Goal: Find specific page/section: Find specific page/section

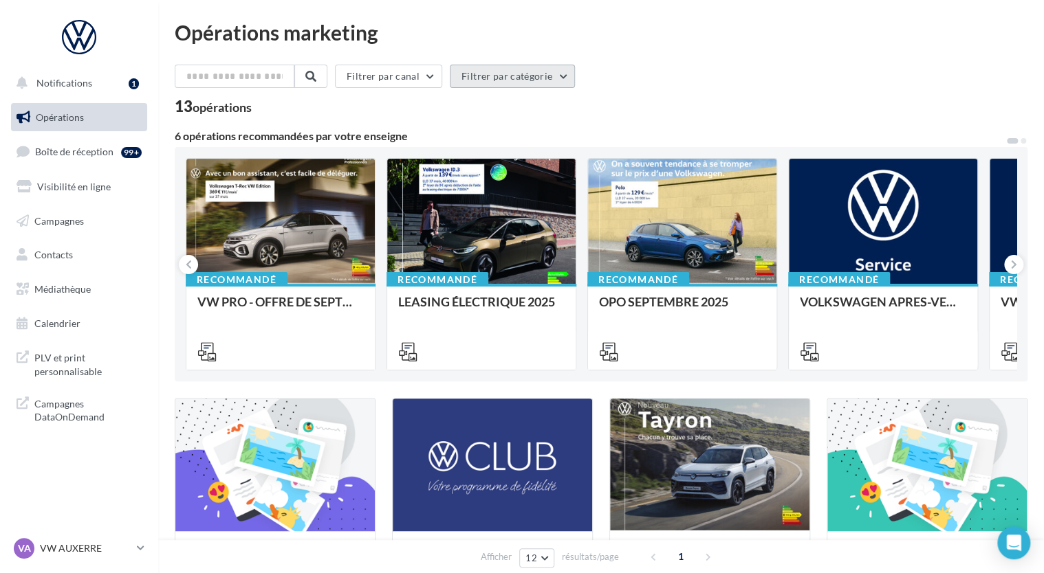
click at [518, 74] on button "Filtrer par catégorie" at bounding box center [512, 76] width 125 height 23
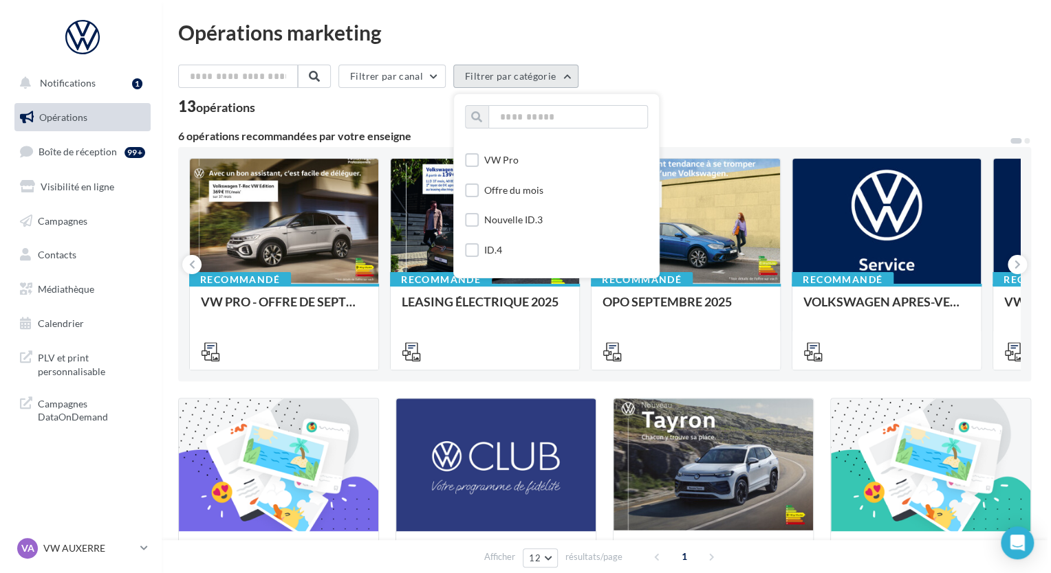
scroll to position [206, 0]
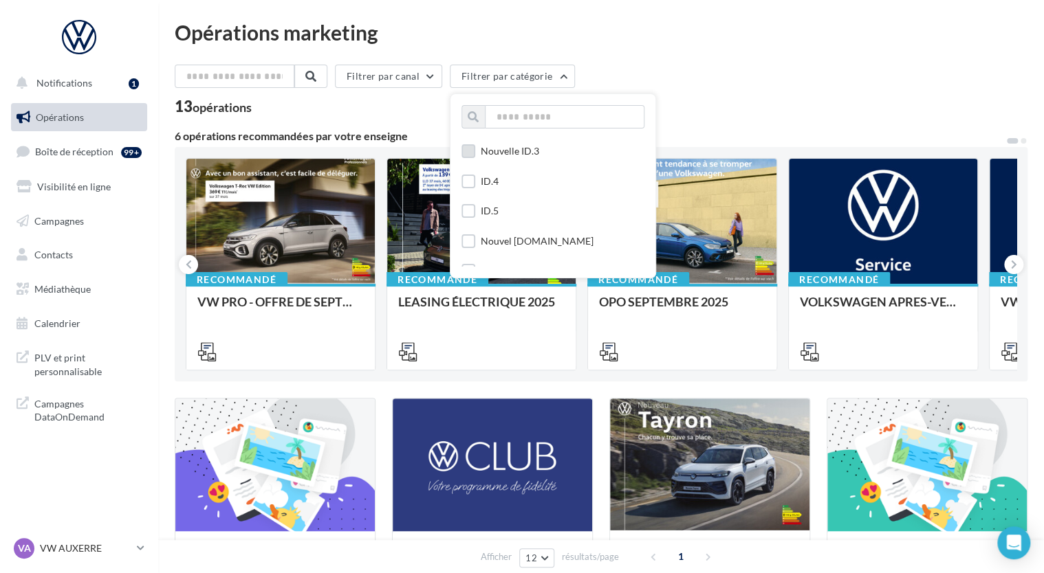
click at [525, 151] on div "Nouvelle ID.3" at bounding box center [510, 151] width 58 height 14
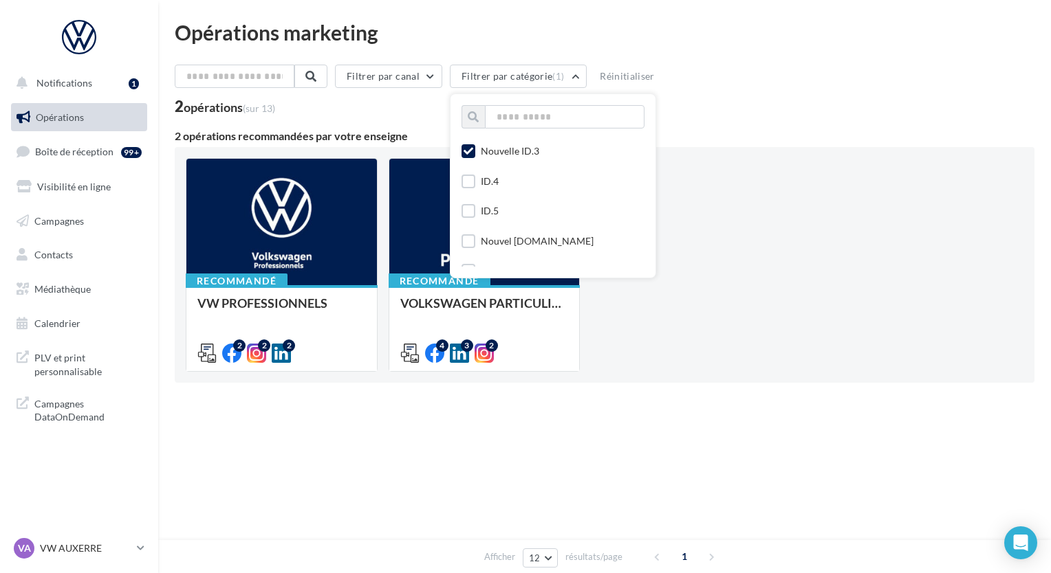
click at [772, 318] on div "Recommandé VW PROFESSIONNELS Retrouver les supports pour le VW Pro via la "Médi…" at bounding box center [604, 265] width 837 height 214
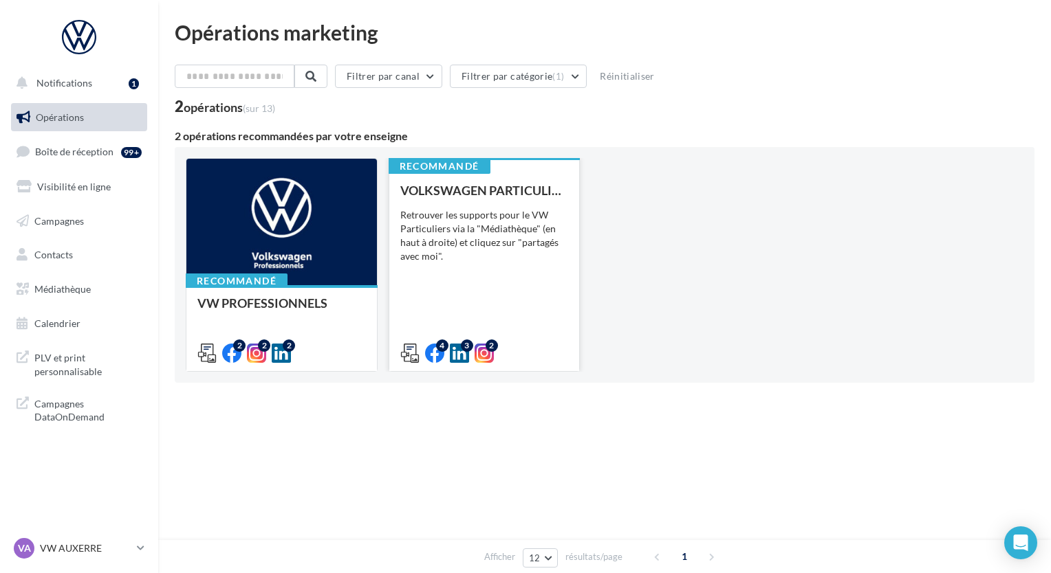
click at [497, 213] on div "Retrouver les supports pour le VW Particuliers via la "Médiathèque" (en haut à …" at bounding box center [484, 235] width 168 height 55
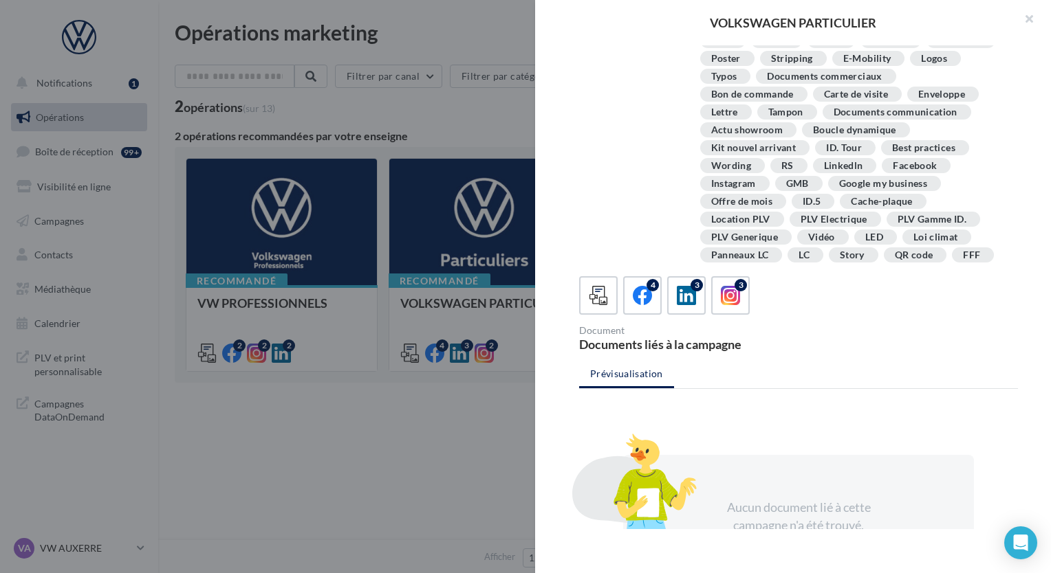
scroll to position [267, 0]
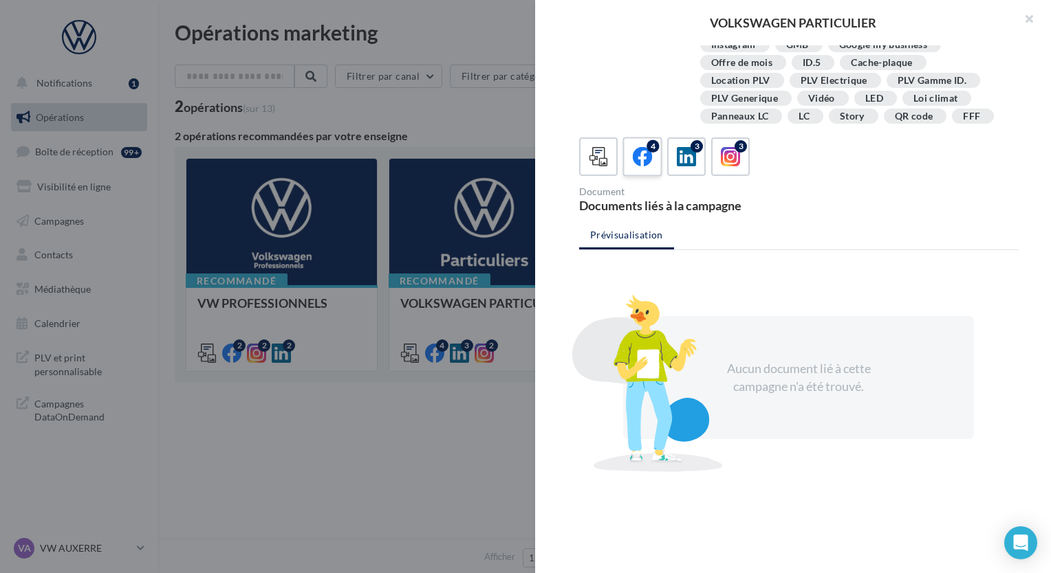
click at [635, 151] on icon at bounding box center [643, 157] width 20 height 20
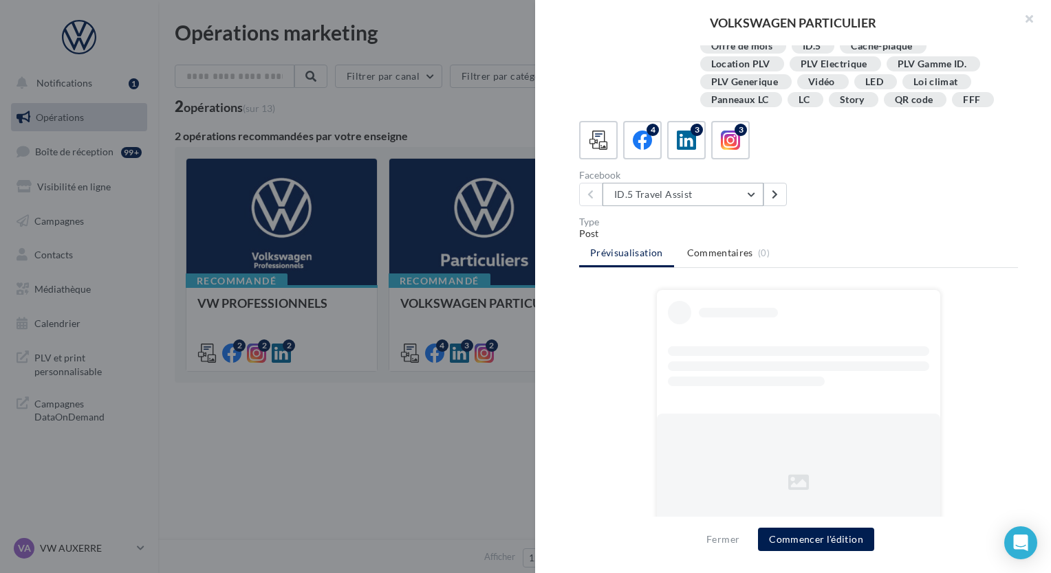
click at [729, 206] on button "ID.5 Travel Assist" at bounding box center [682, 194] width 161 height 23
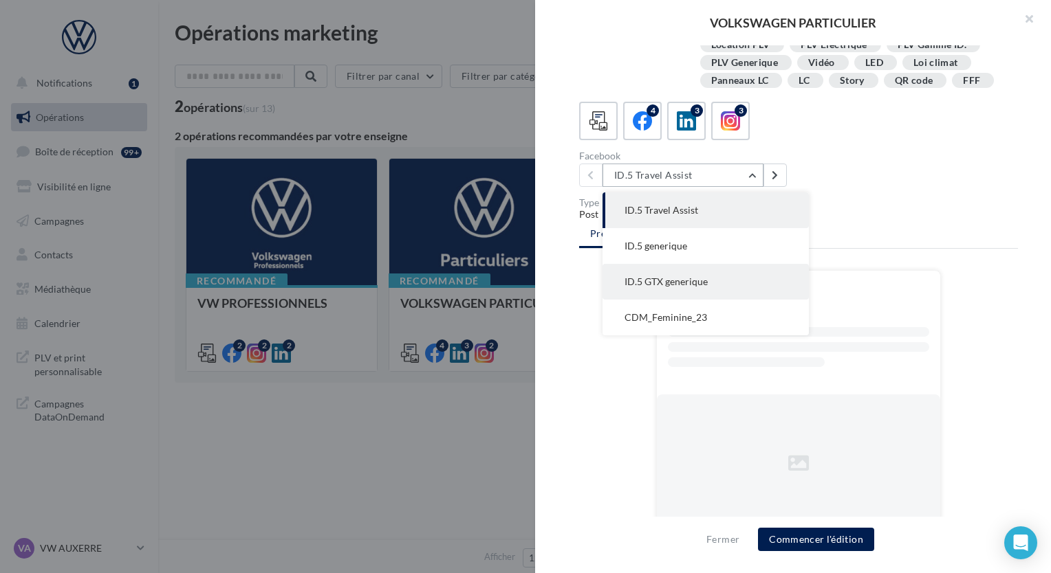
scroll to position [301, 0]
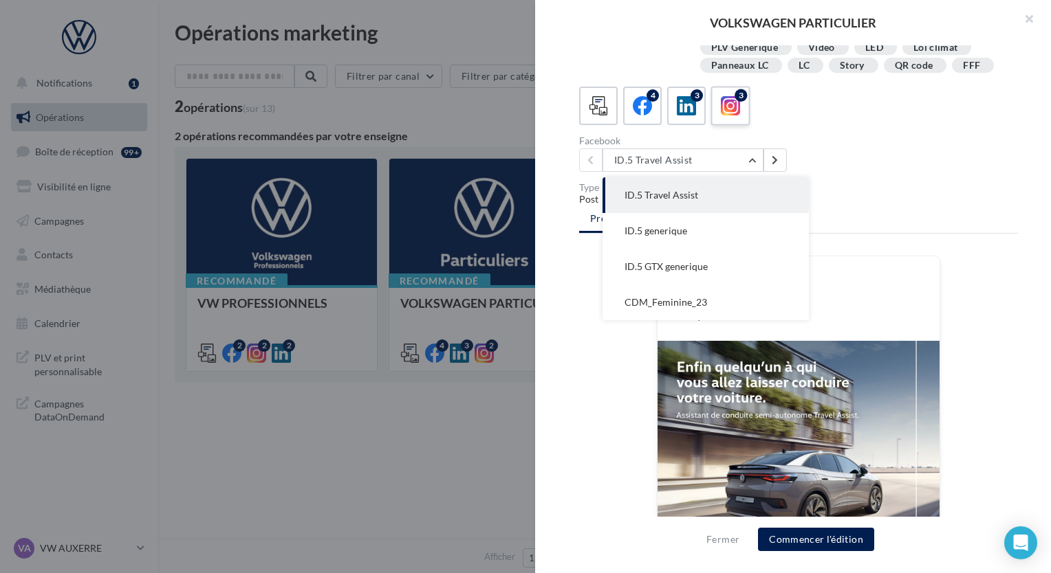
click at [732, 118] on span at bounding box center [731, 106] width 20 height 21
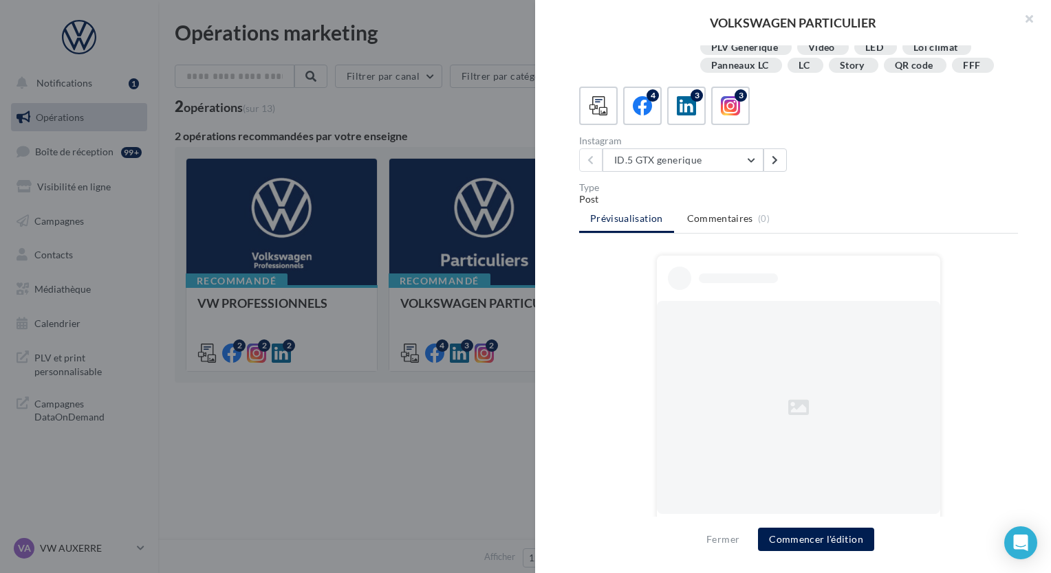
click at [512, 111] on div at bounding box center [525, 286] width 1051 height 573
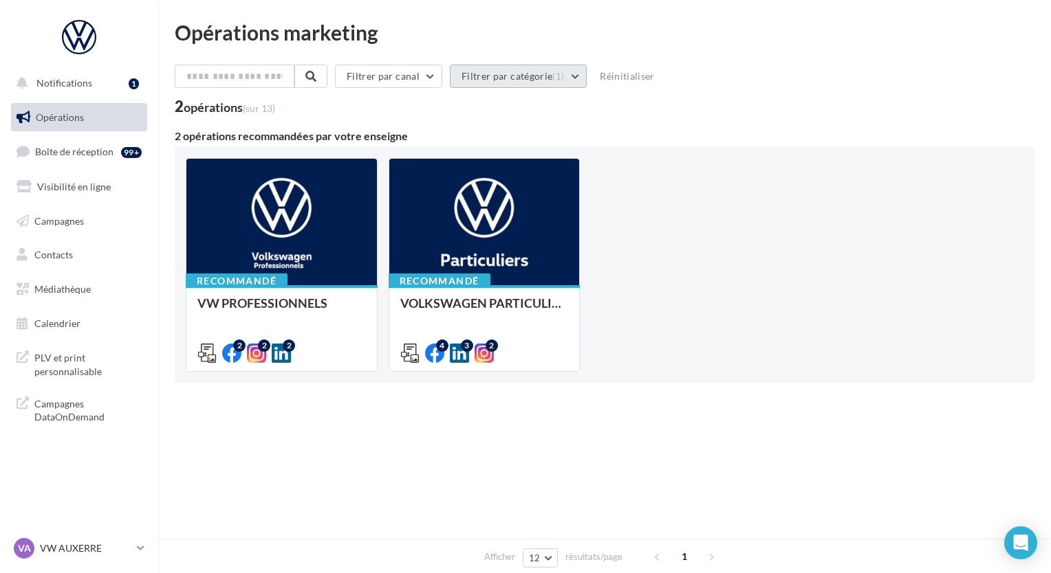
click at [547, 74] on button "Filtrer par catégorie (1)" at bounding box center [518, 76] width 137 height 23
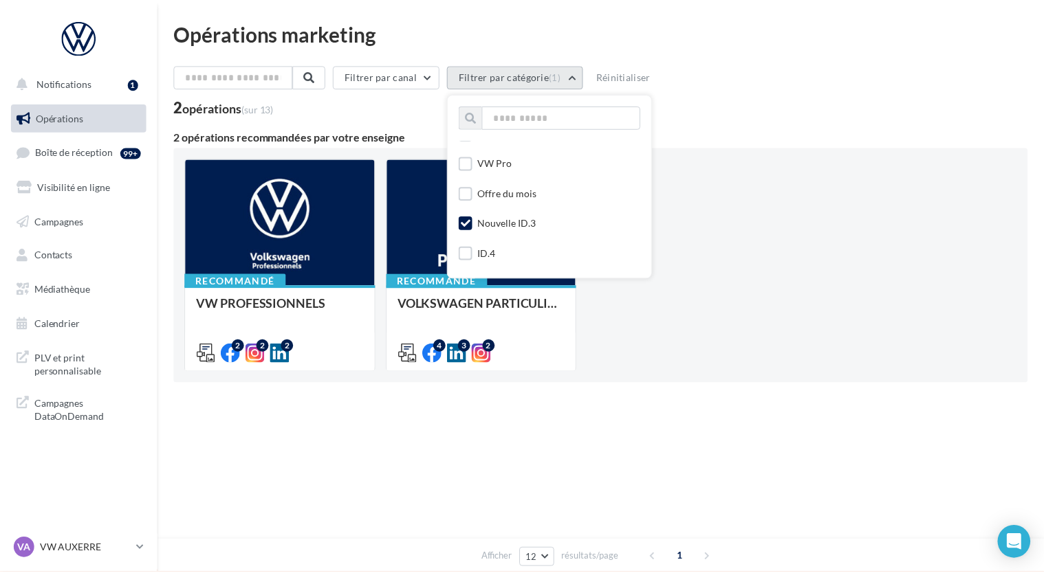
scroll to position [138, 0]
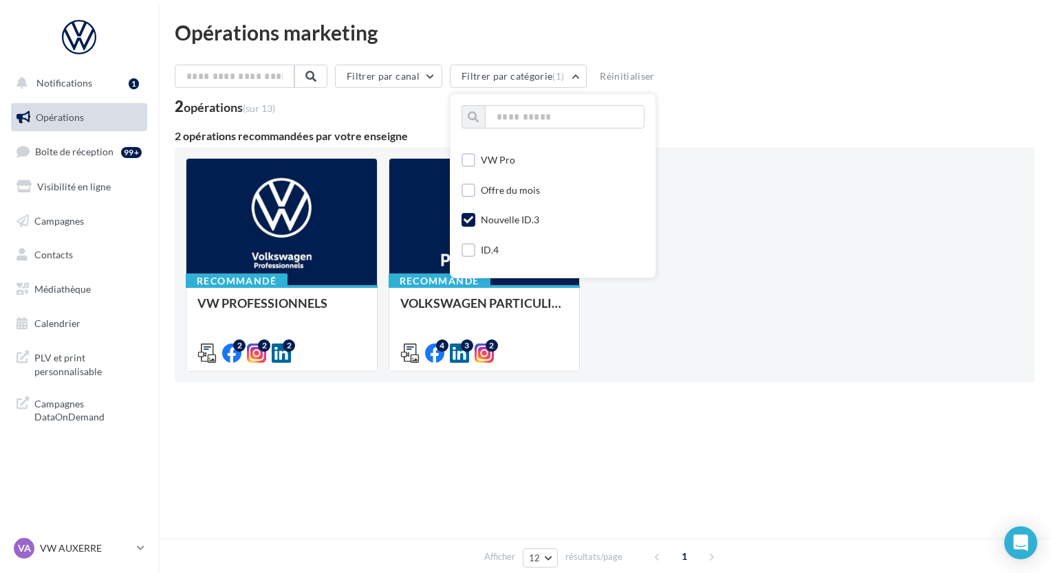
click at [473, 216] on icon at bounding box center [468, 220] width 10 height 10
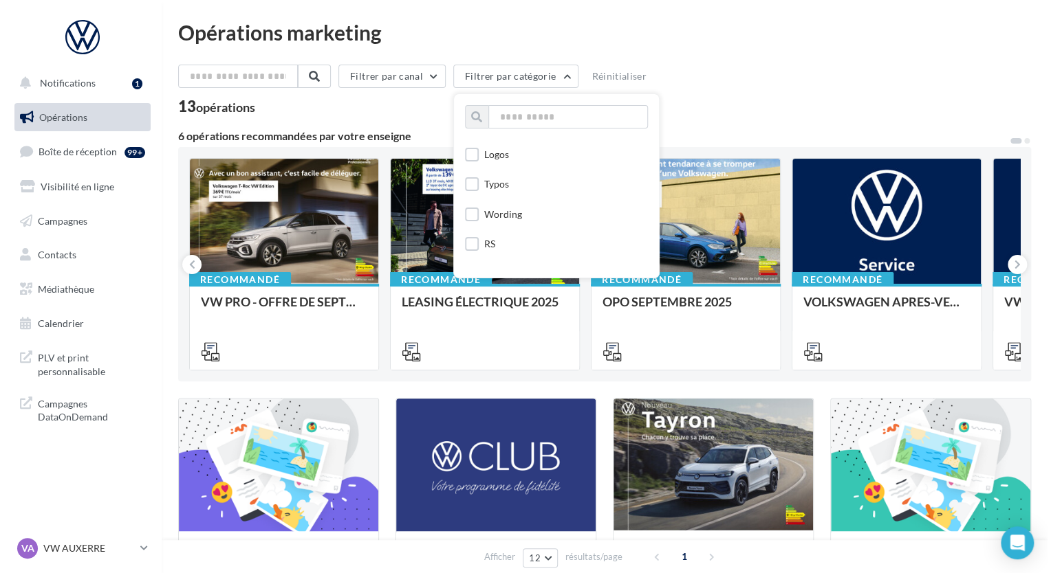
scroll to position [688, 0]
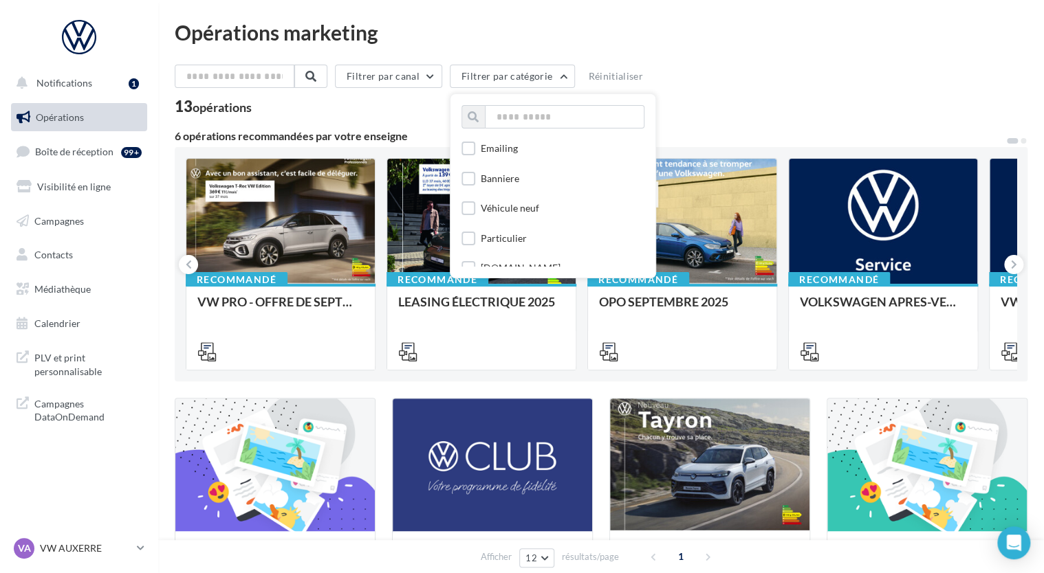
click at [728, 81] on div "Filtrer par canal Filtrer par catégorie Toutes les catégories APV Support de co…" at bounding box center [601, 79] width 853 height 29
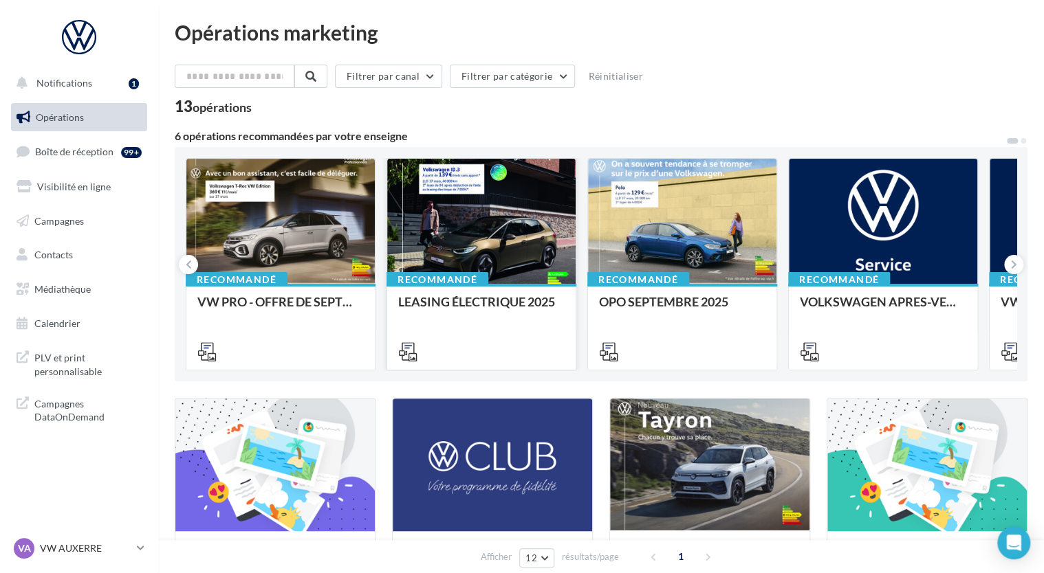
click at [445, 227] on div at bounding box center [481, 222] width 188 height 127
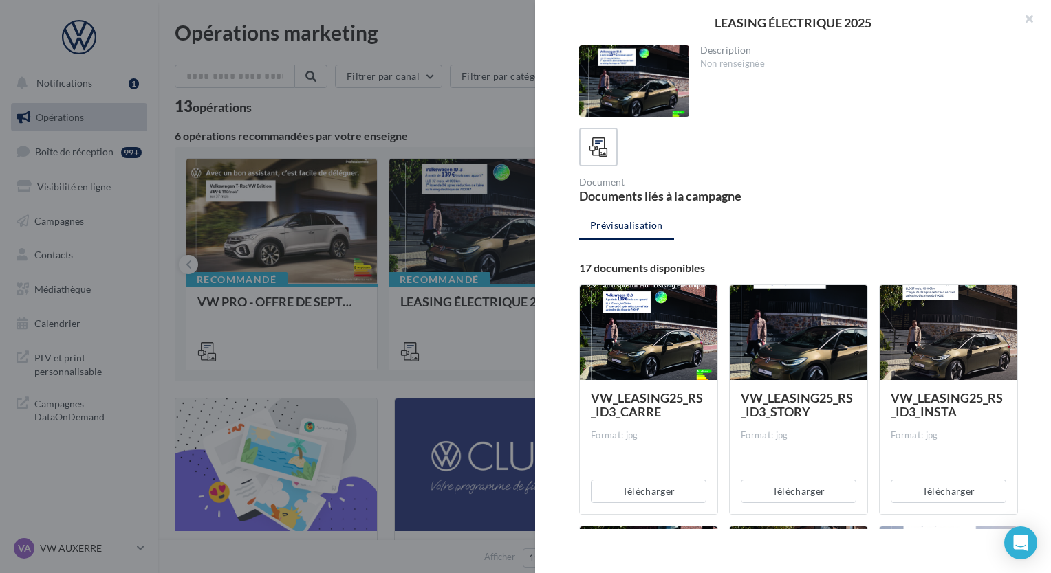
click at [630, 304] on div at bounding box center [649, 333] width 138 height 96
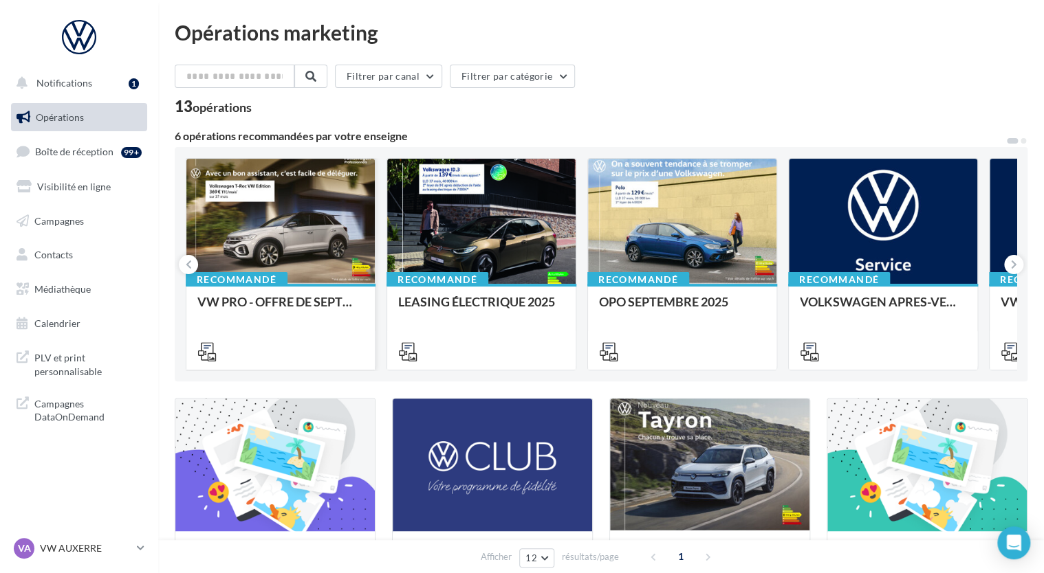
click at [272, 230] on div at bounding box center [280, 222] width 188 height 127
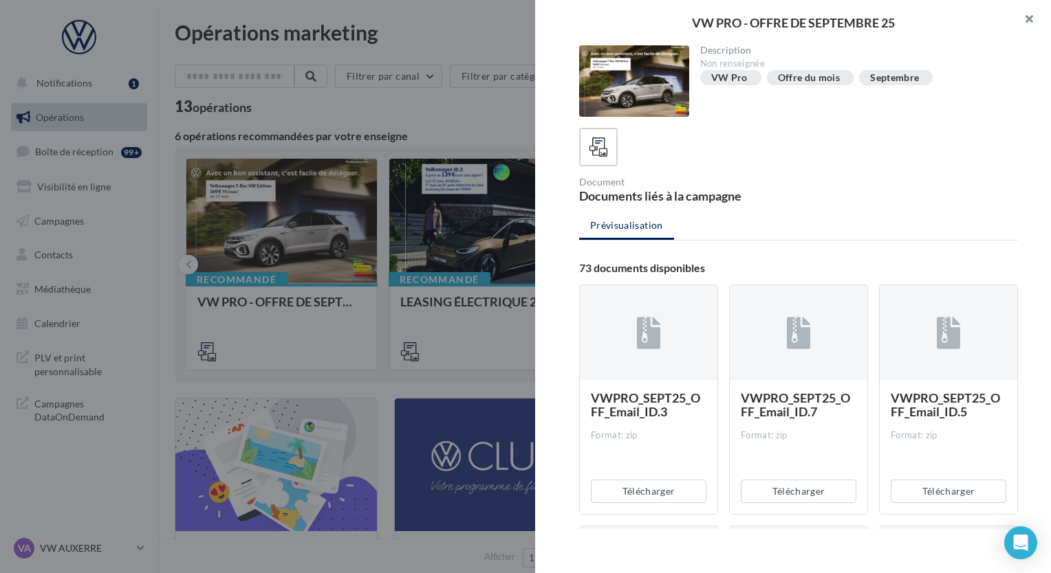
click at [1020, 18] on button "button" at bounding box center [1023, 20] width 55 height 41
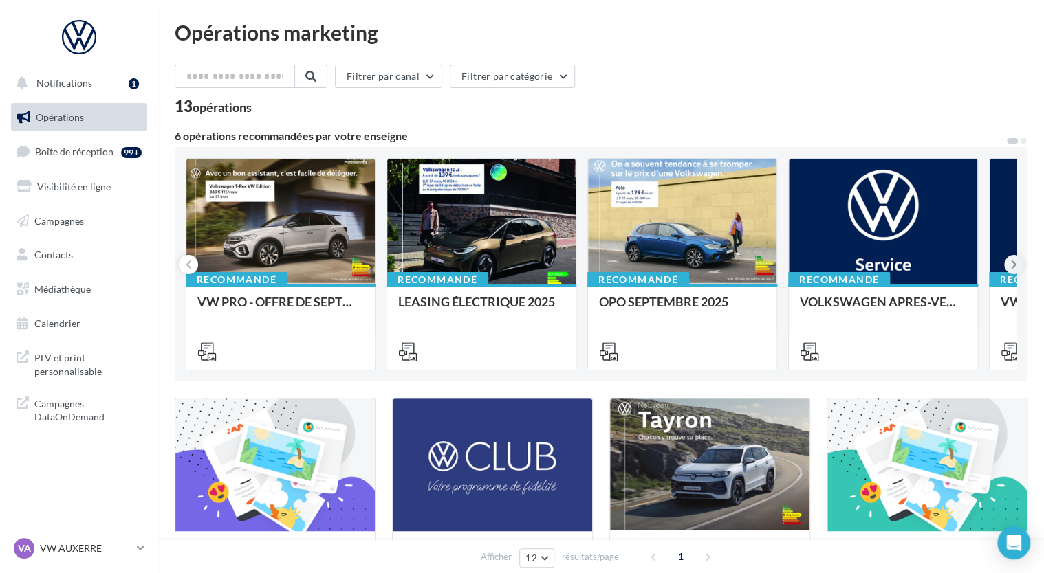
click at [1018, 263] on button at bounding box center [1013, 264] width 19 height 19
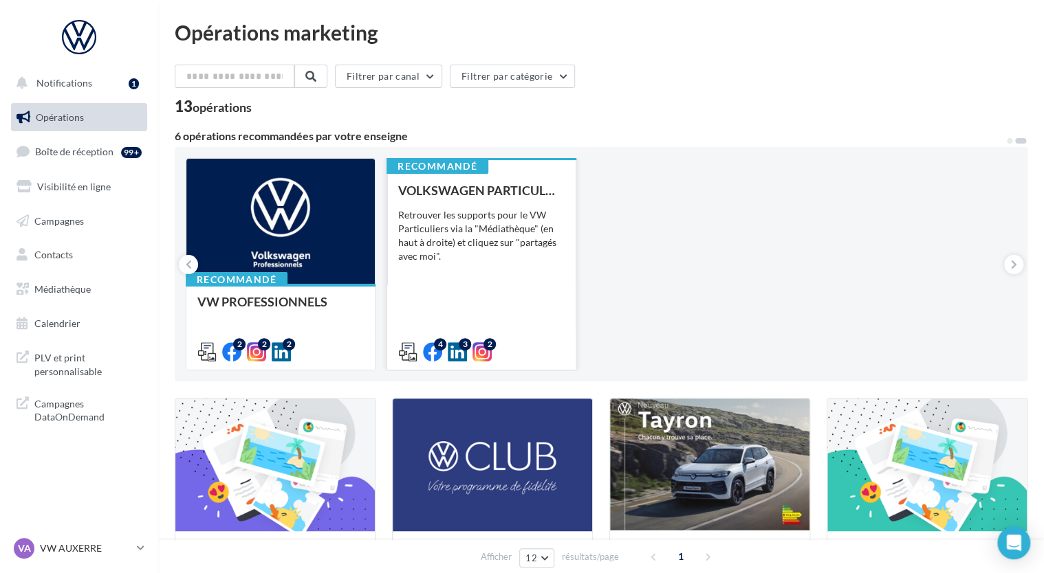
click at [458, 232] on div "Retrouver les supports pour le VW Particuliers via la "Médiathèque" (en haut à …" at bounding box center [481, 235] width 166 height 55
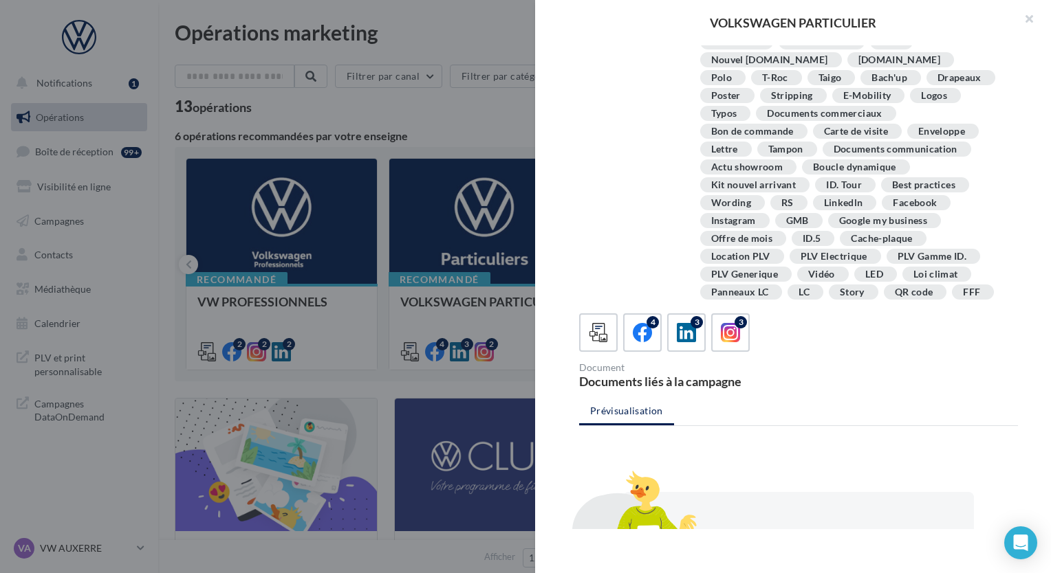
scroll to position [267, 0]
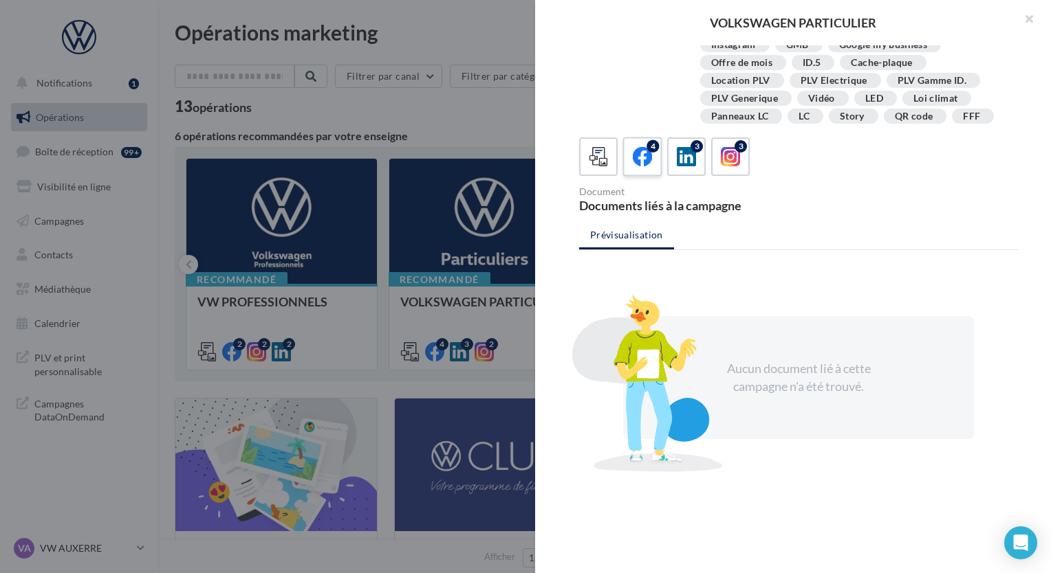
click at [646, 156] on icon at bounding box center [643, 157] width 20 height 20
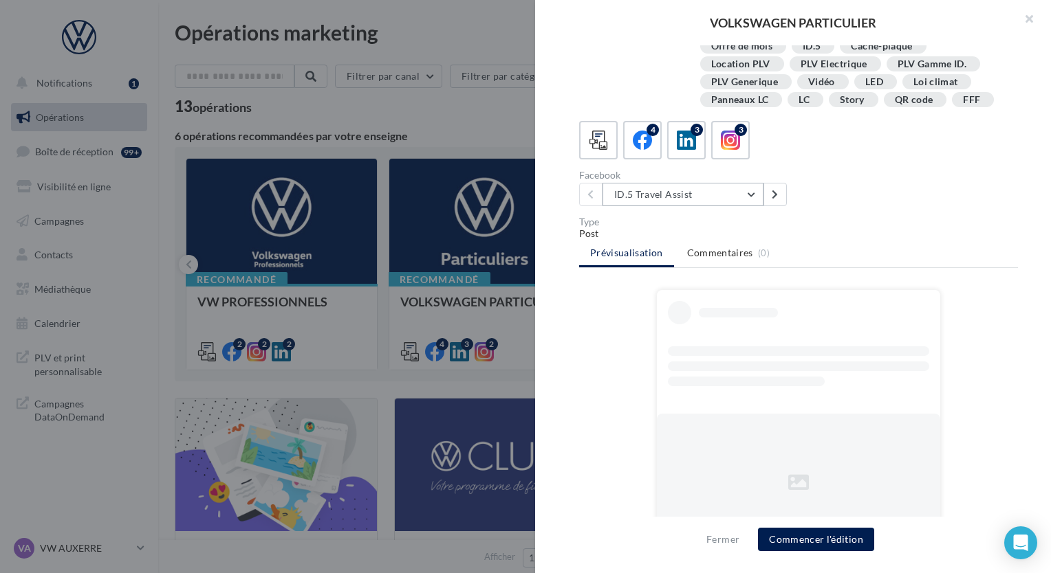
click at [709, 206] on button "ID.5 Travel Assist" at bounding box center [682, 194] width 161 height 23
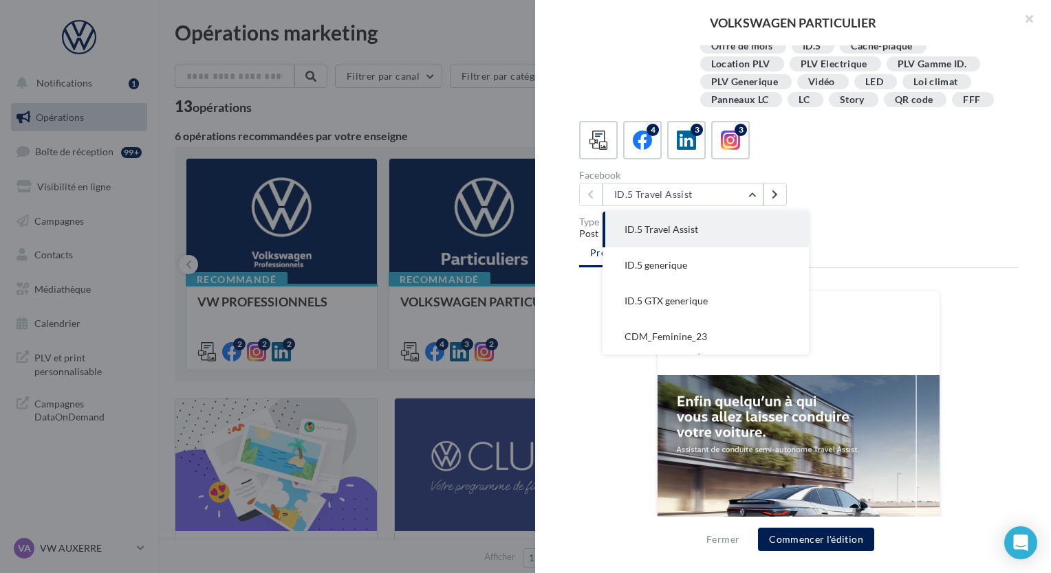
click at [886, 202] on div "Facebook ID.5 Travel Assist ID.5 Travel Assist ID.5 generique ID.5 GTX generiqu…" at bounding box center [804, 189] width 450 height 36
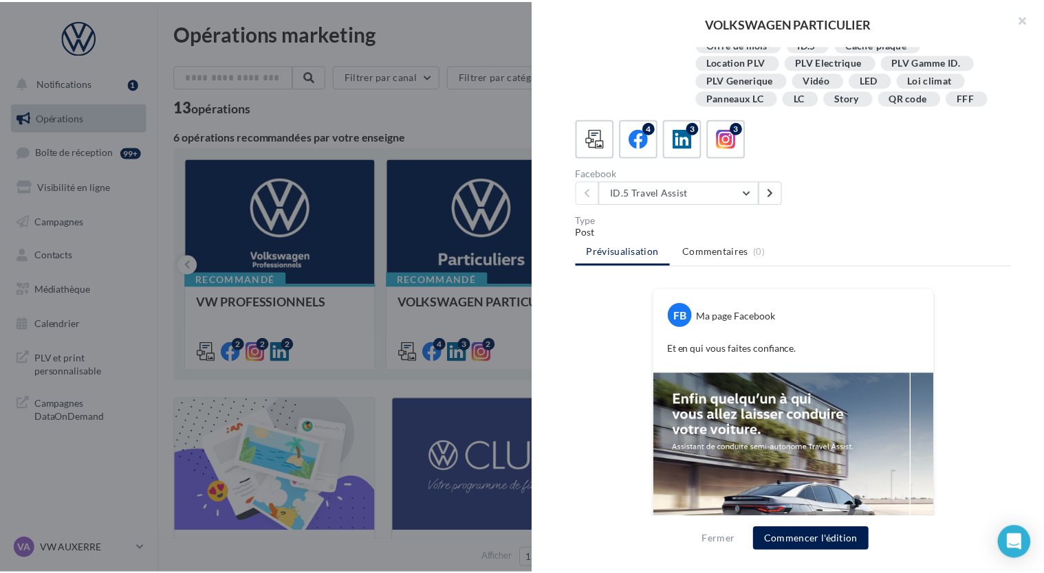
scroll to position [223, 0]
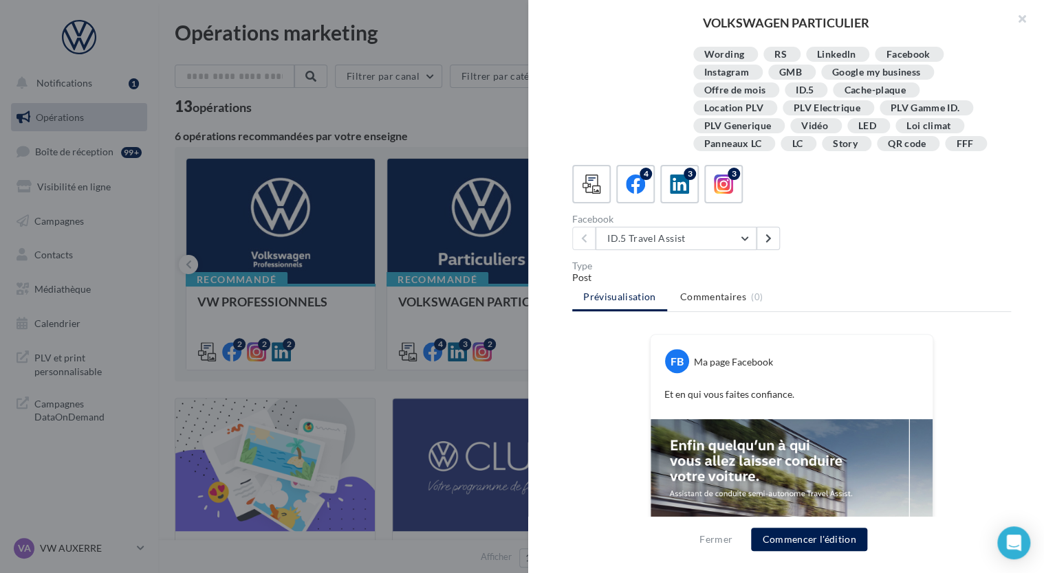
click at [413, 112] on div at bounding box center [522, 286] width 1044 height 573
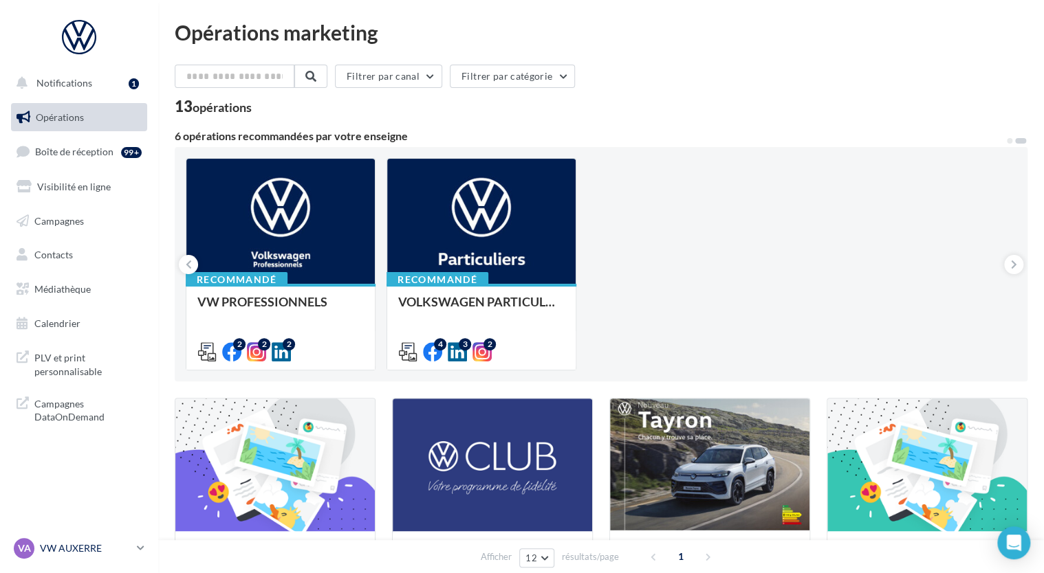
click at [50, 556] on div "VA VW AUXERRE vw-aux-elk" at bounding box center [73, 548] width 118 height 21
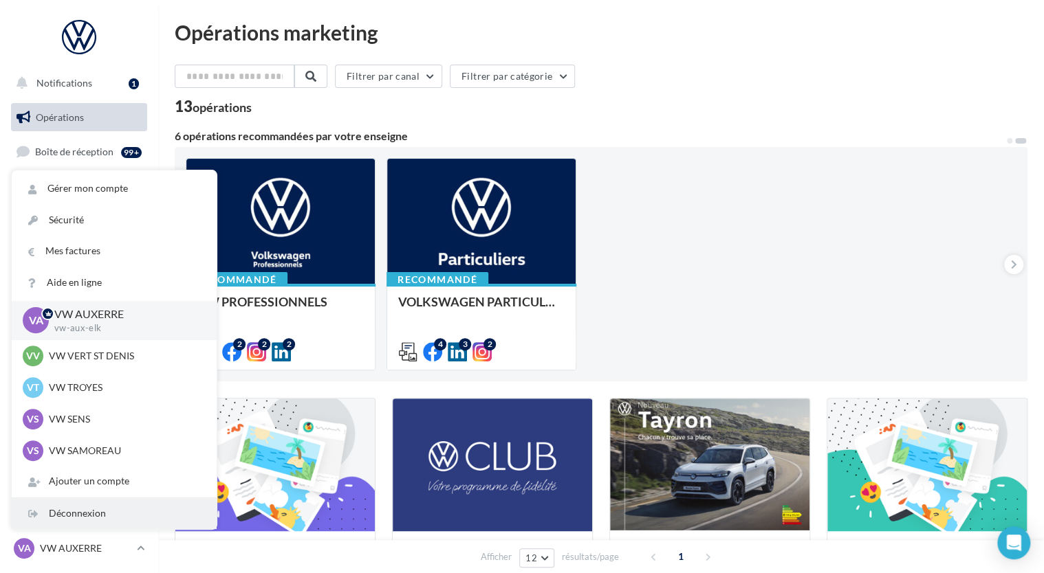
click at [79, 506] on div "Déconnexion" at bounding box center [114, 513] width 205 height 31
